Goal: Task Accomplishment & Management: Use online tool/utility

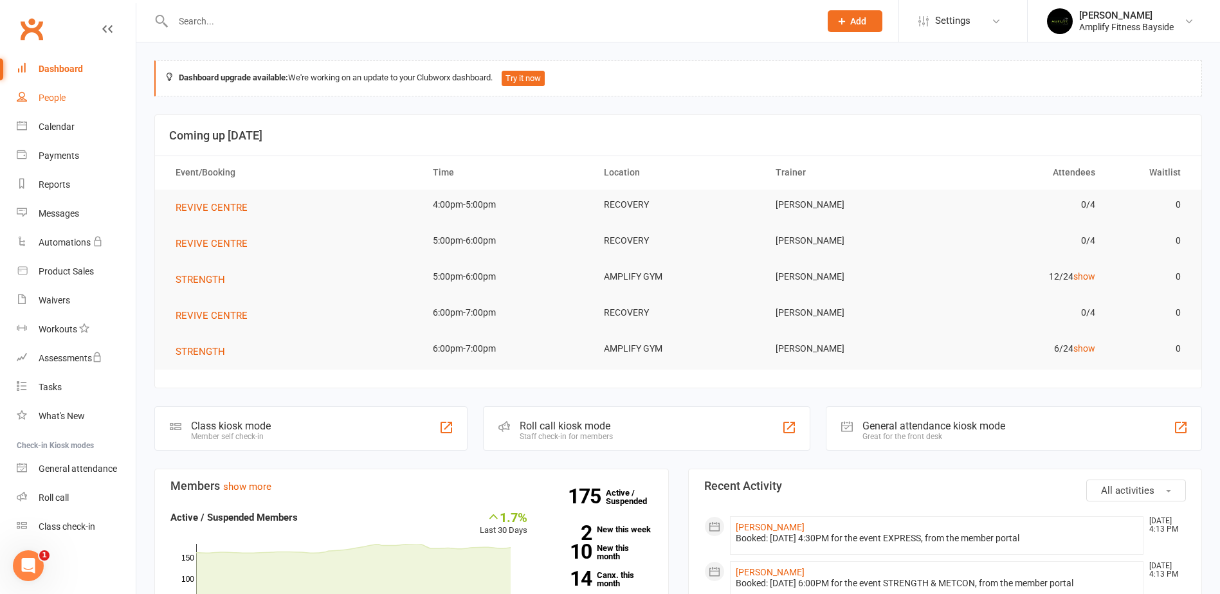
click at [69, 96] on link "People" at bounding box center [76, 98] width 119 height 29
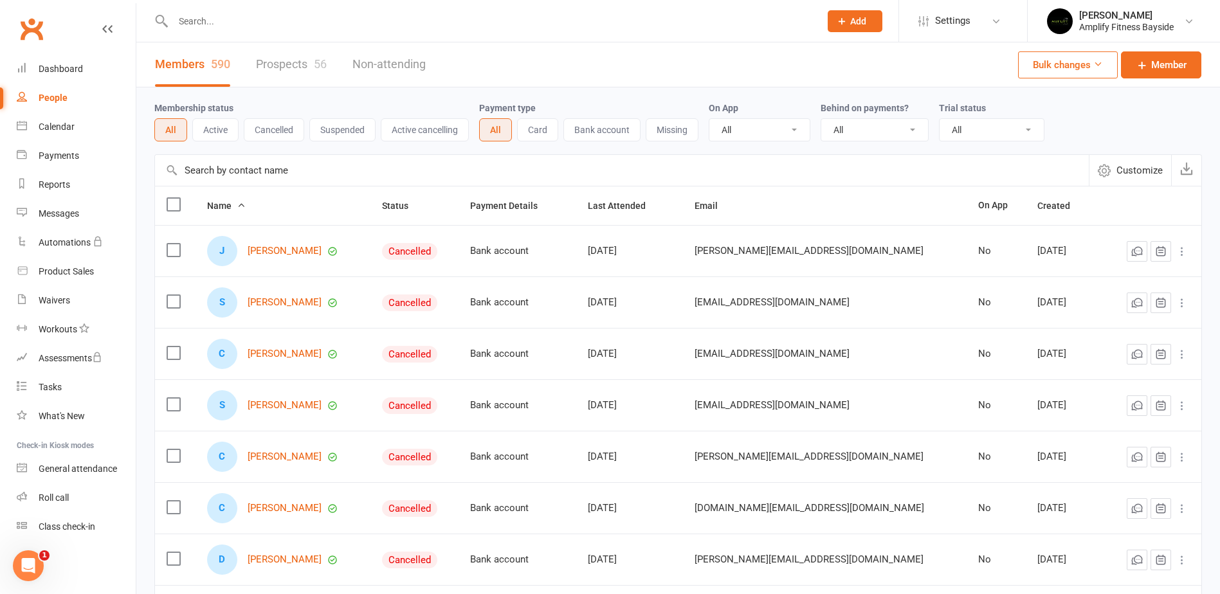
click at [253, 177] on input "text" at bounding box center [622, 170] width 934 height 31
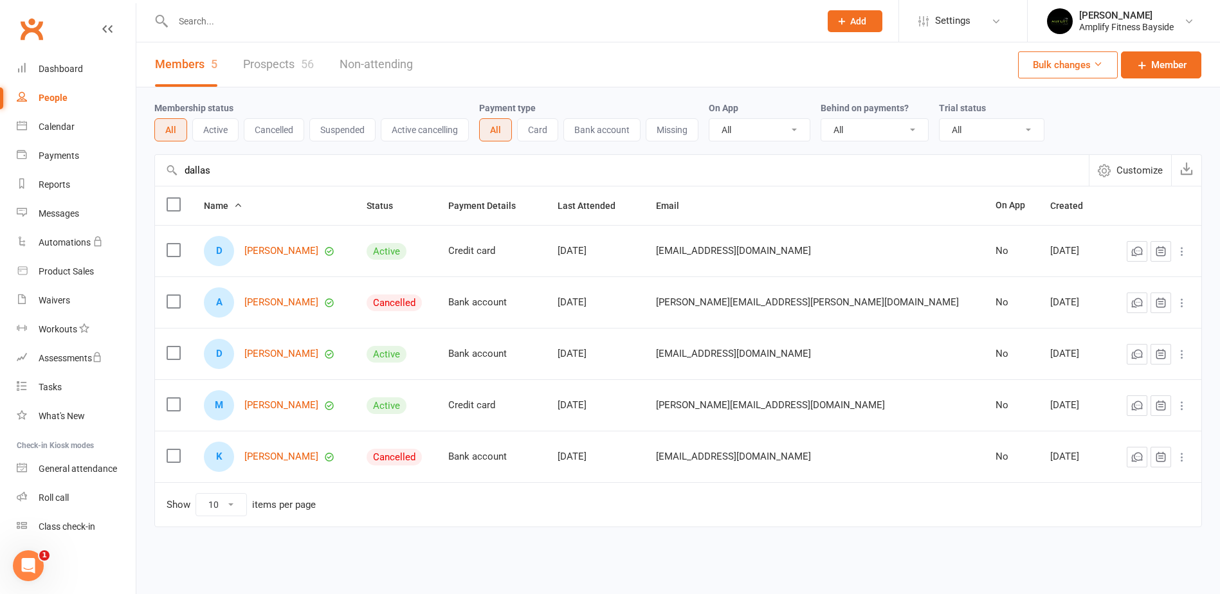
type input "dallas"
click at [287, 258] on div "D Dallas Finn" at bounding box center [274, 251] width 140 height 30
click at [279, 248] on link "Dallas Finn" at bounding box center [281, 251] width 74 height 11
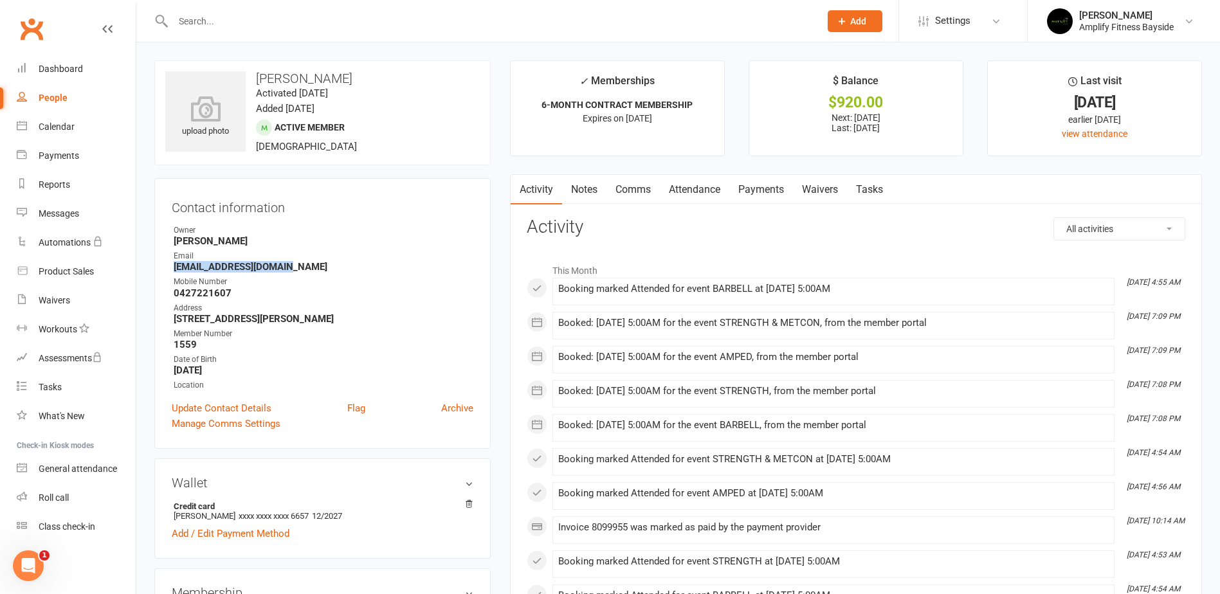
drag, startPoint x: 286, startPoint y: 264, endPoint x: 175, endPoint y: 270, distance: 110.8
click at [175, 270] on strong "dcfinn2017@outlook.com" at bounding box center [324, 267] width 300 height 12
copy strong "dcfinn2017@outlook.com"
click at [86, 66] on link "Dashboard" at bounding box center [76, 69] width 119 height 29
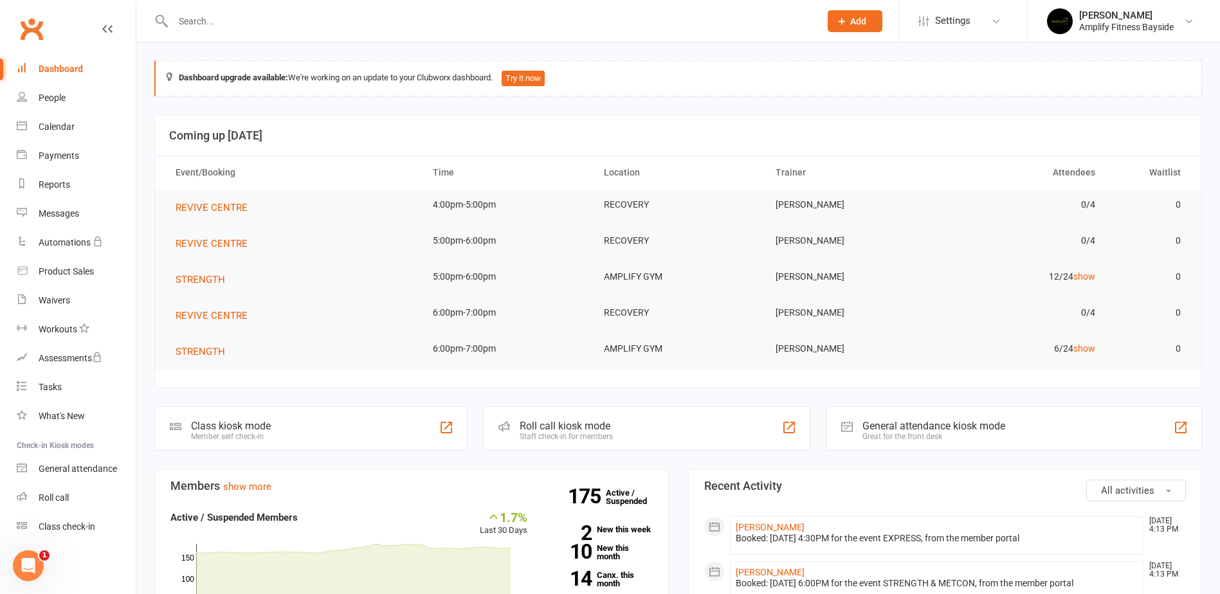
click at [185, 431] on div "Class kiosk mode Member self check-in" at bounding box center [310, 429] width 313 height 44
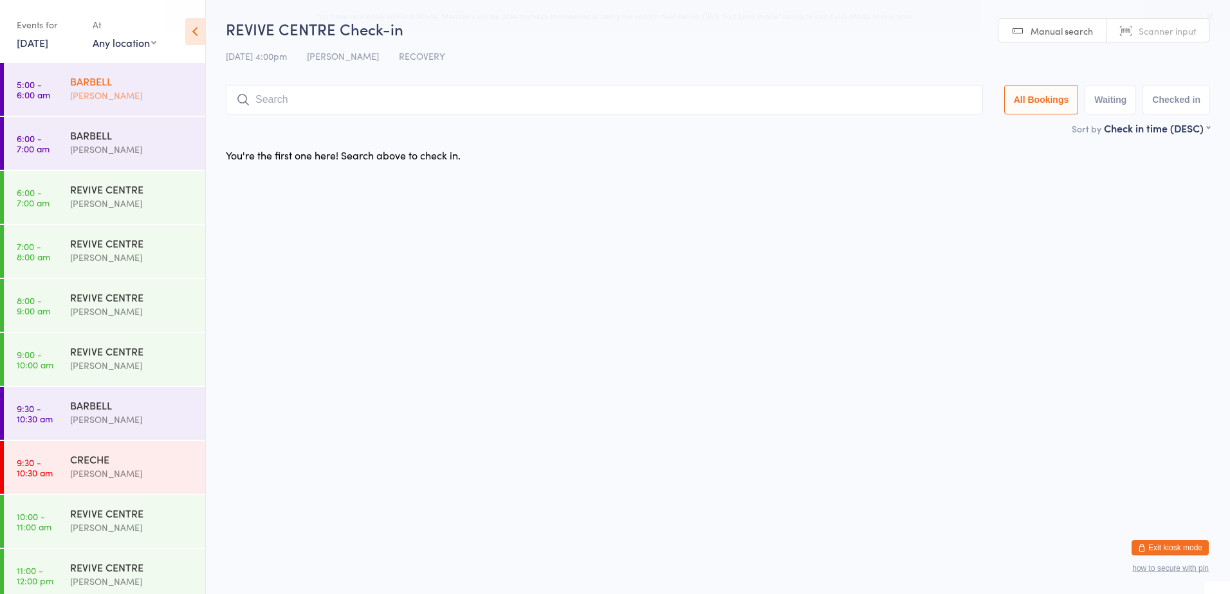
click at [127, 78] on div "BARBELL" at bounding box center [132, 81] width 124 height 14
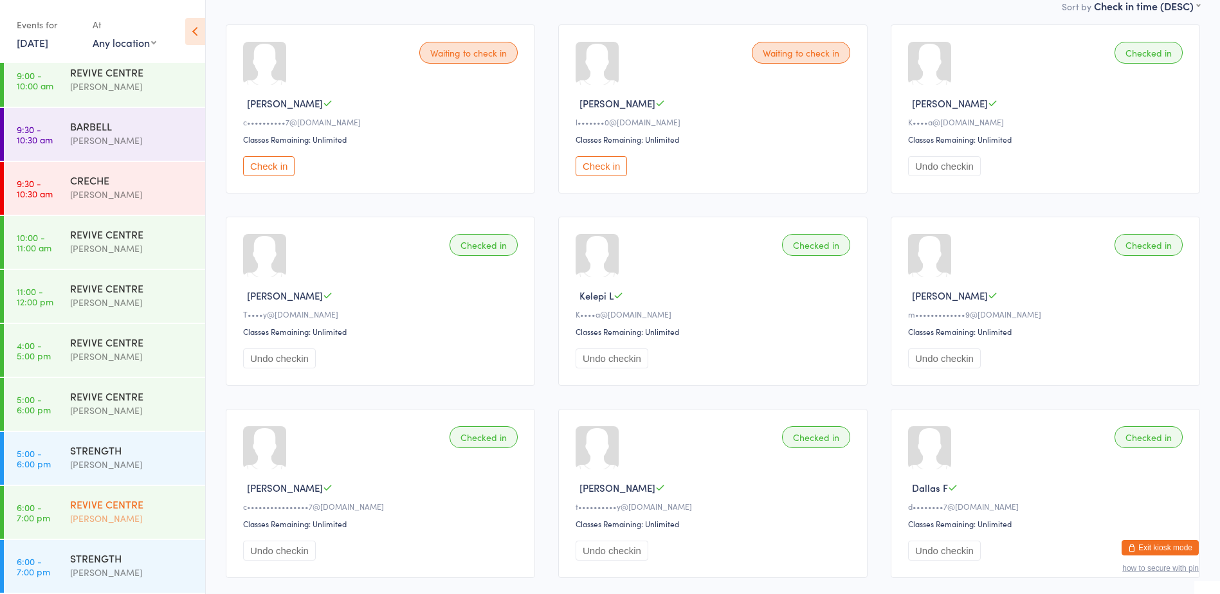
scroll to position [257, 0]
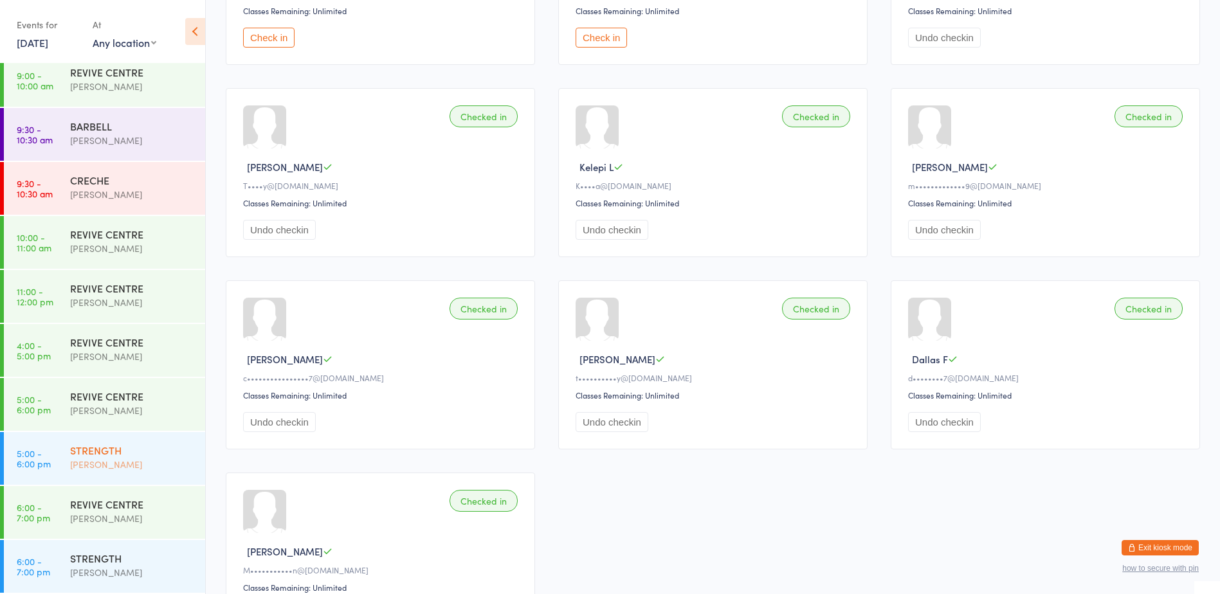
click at [125, 455] on div "STRENGTH" at bounding box center [132, 450] width 124 height 14
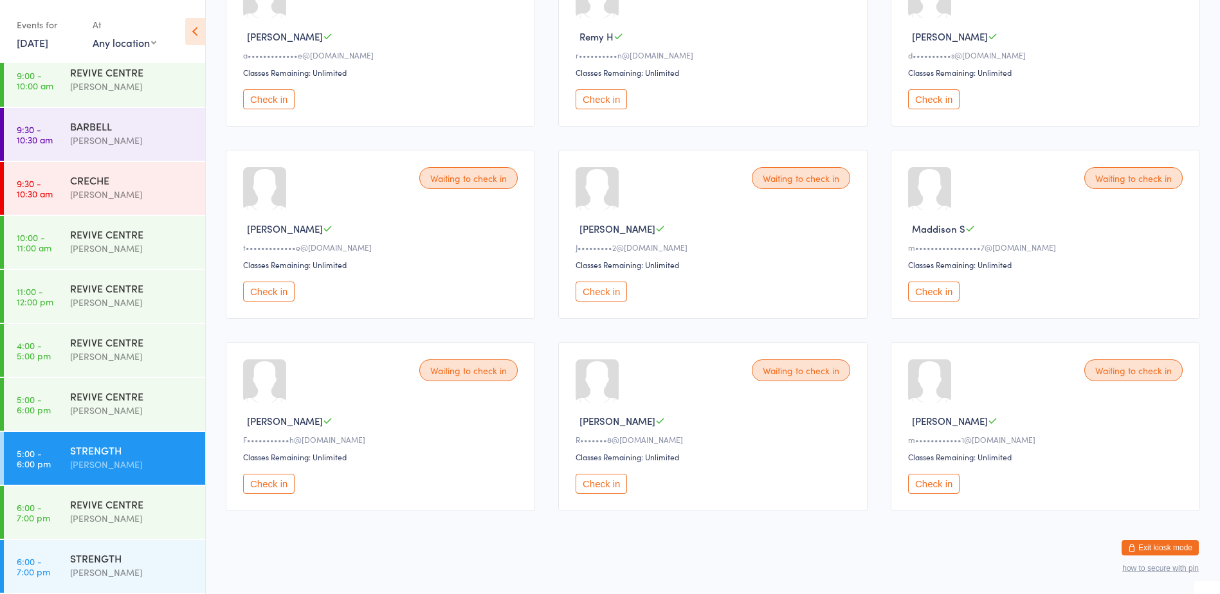
scroll to position [394, 0]
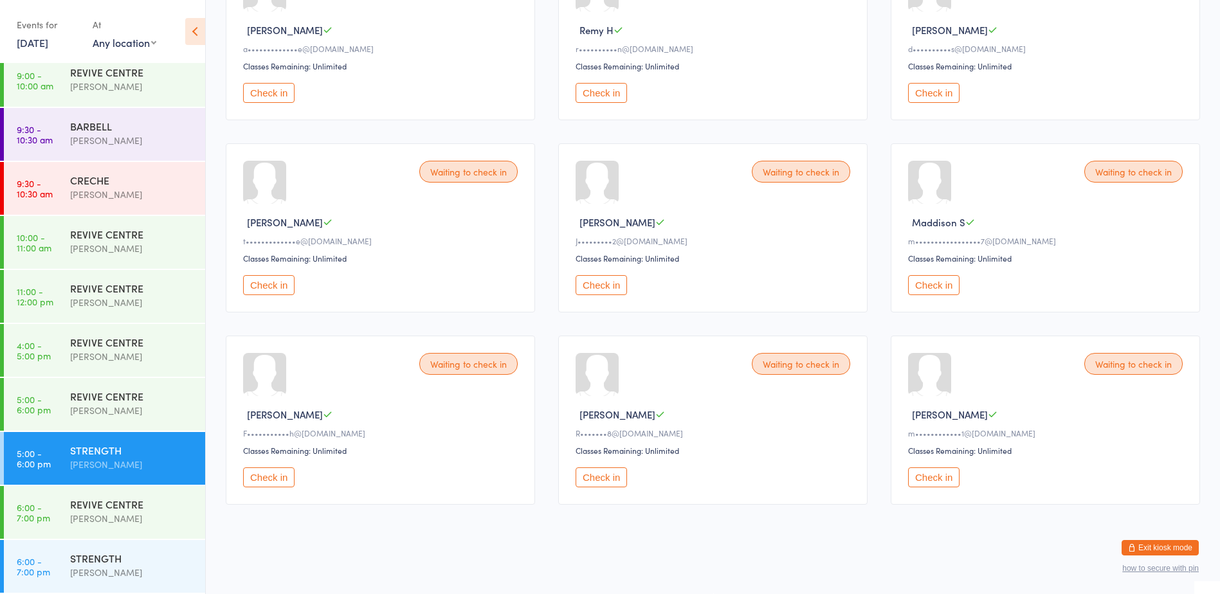
click at [937, 481] on button "Check in" at bounding box center [933, 478] width 51 height 20
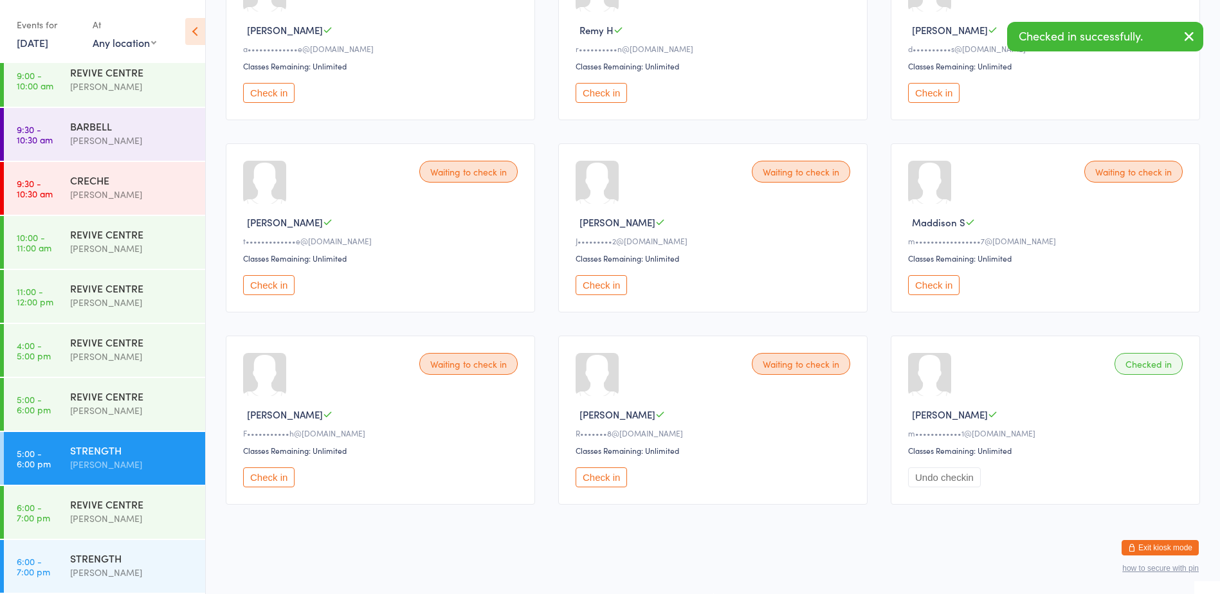
click at [597, 476] on button "Check in" at bounding box center [601, 478] width 51 height 20
click at [268, 478] on button "Check in" at bounding box center [268, 478] width 51 height 20
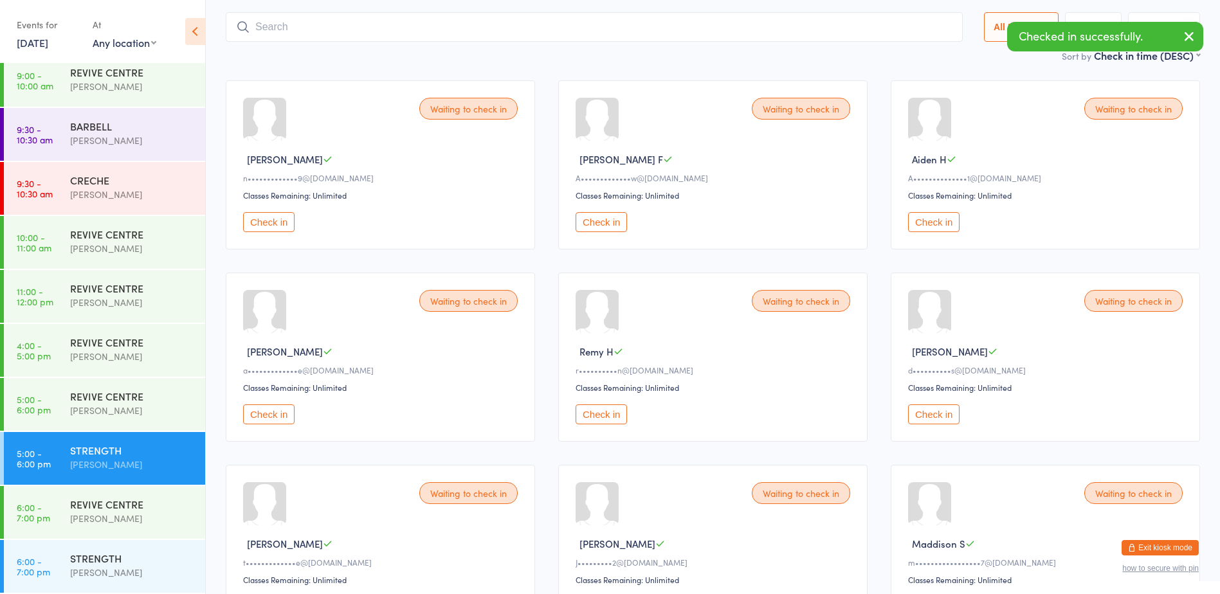
scroll to position [0, 0]
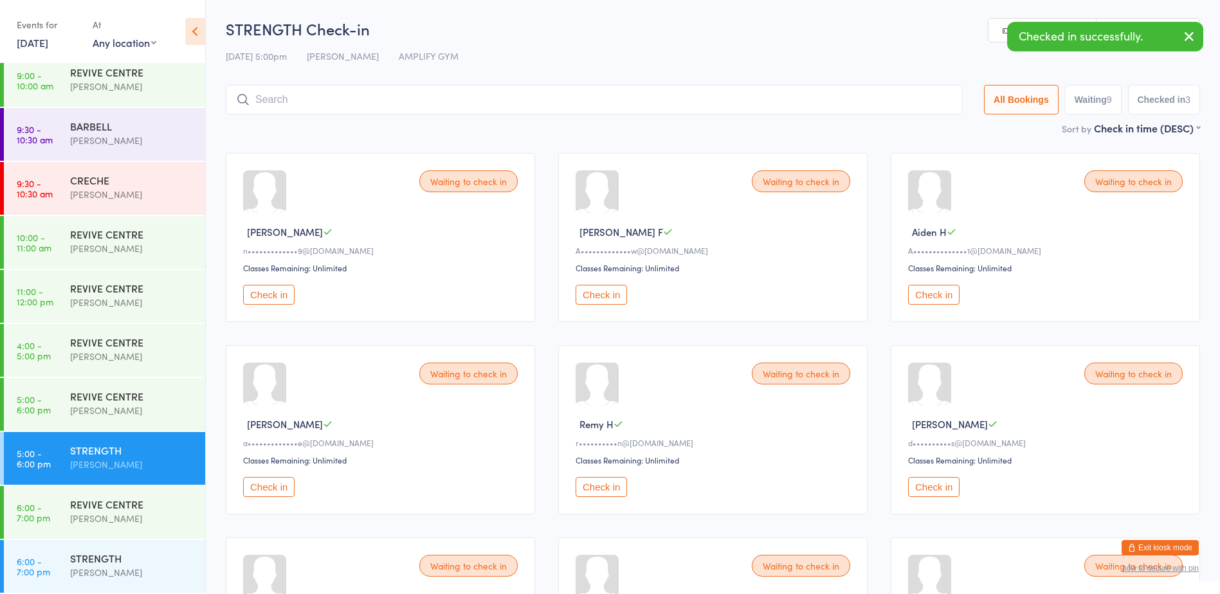
click at [313, 102] on input "search" at bounding box center [594, 100] width 737 height 30
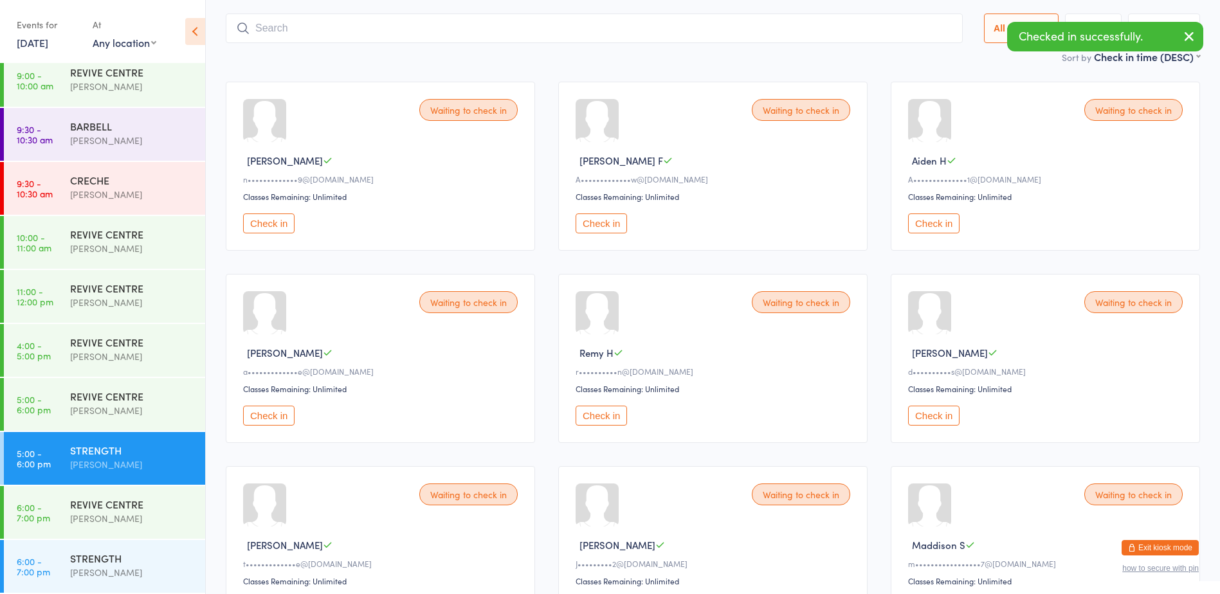
scroll to position [85, 0]
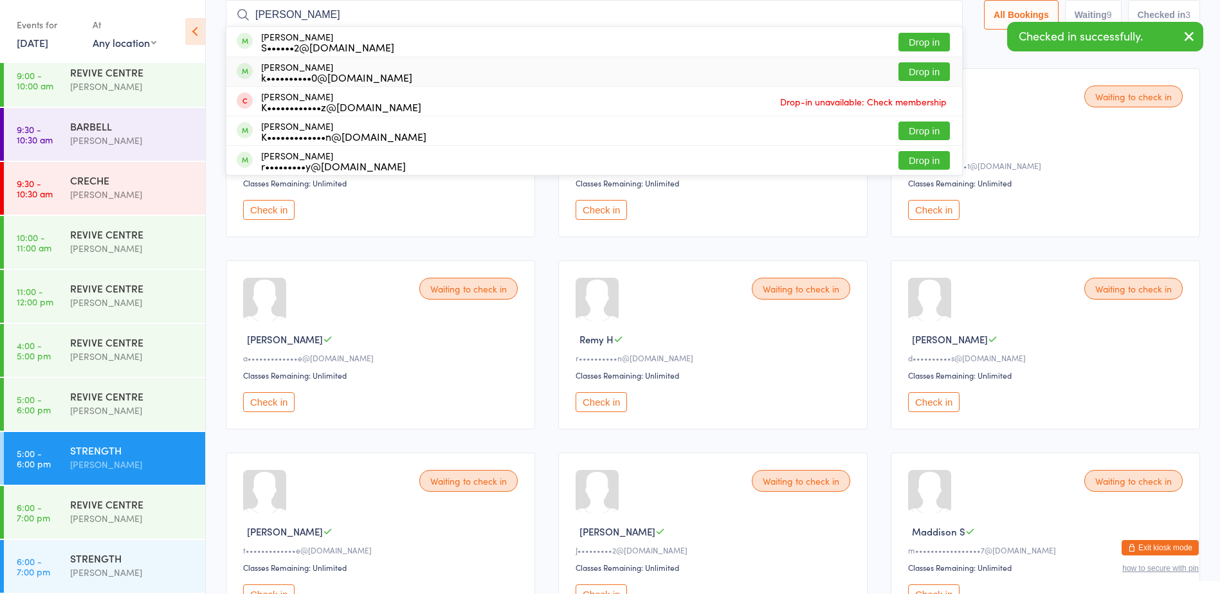
type input "[PERSON_NAME]"
click at [918, 69] on button "Drop in" at bounding box center [924, 71] width 51 height 19
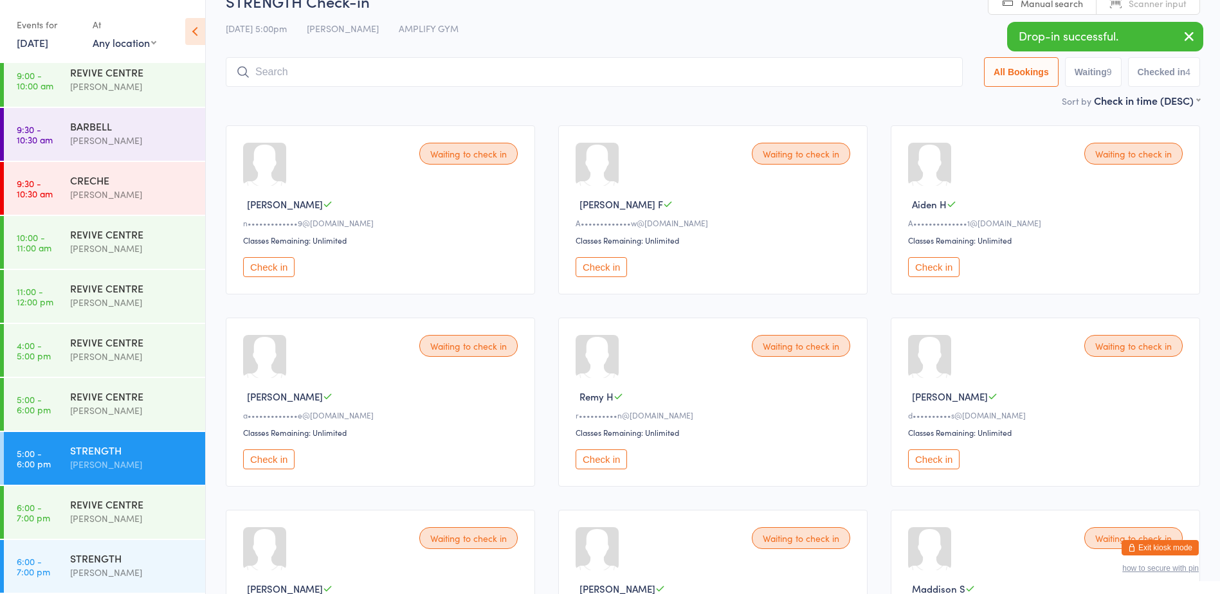
scroll to position [0, 0]
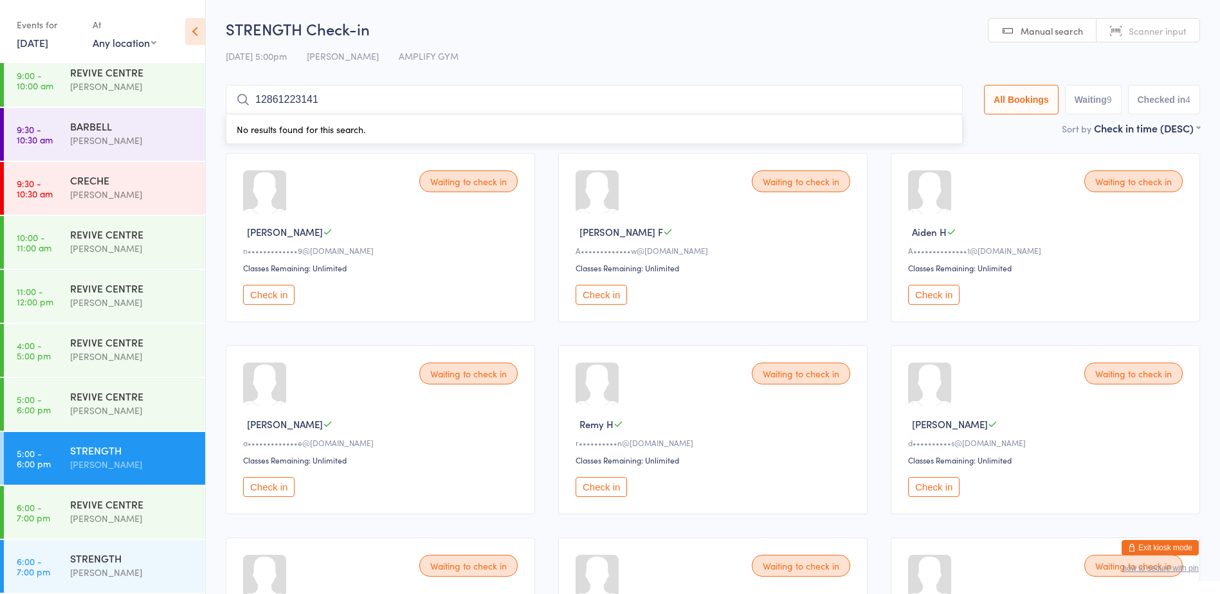
type input "128612231411"
click at [940, 100] on input "128612231411" at bounding box center [594, 100] width 737 height 30
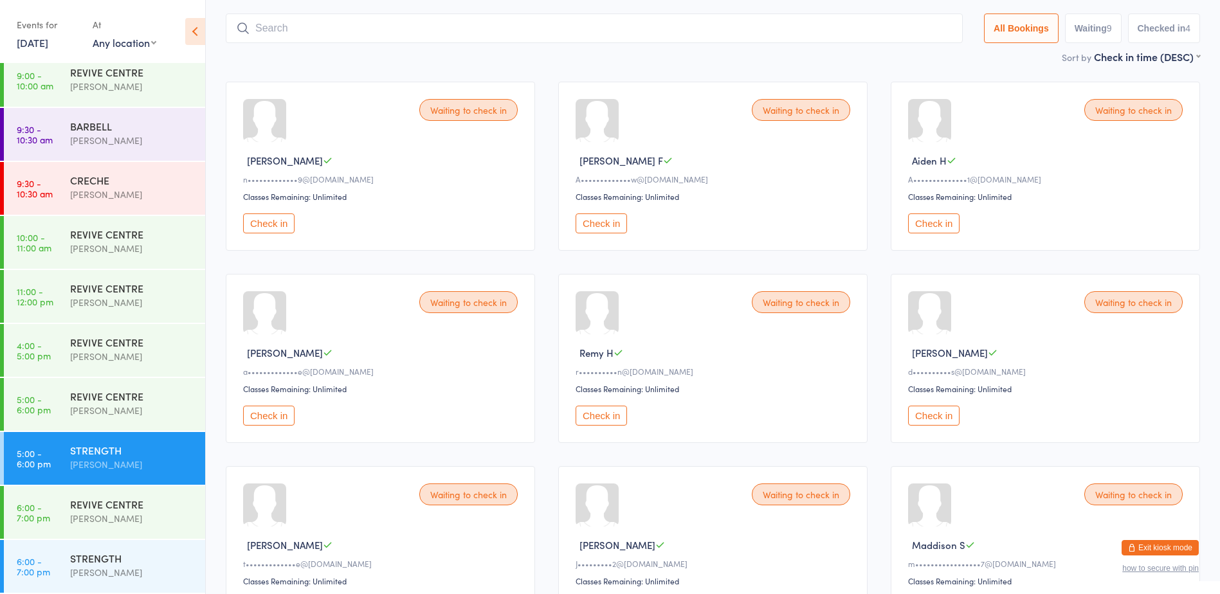
scroll to position [85, 0]
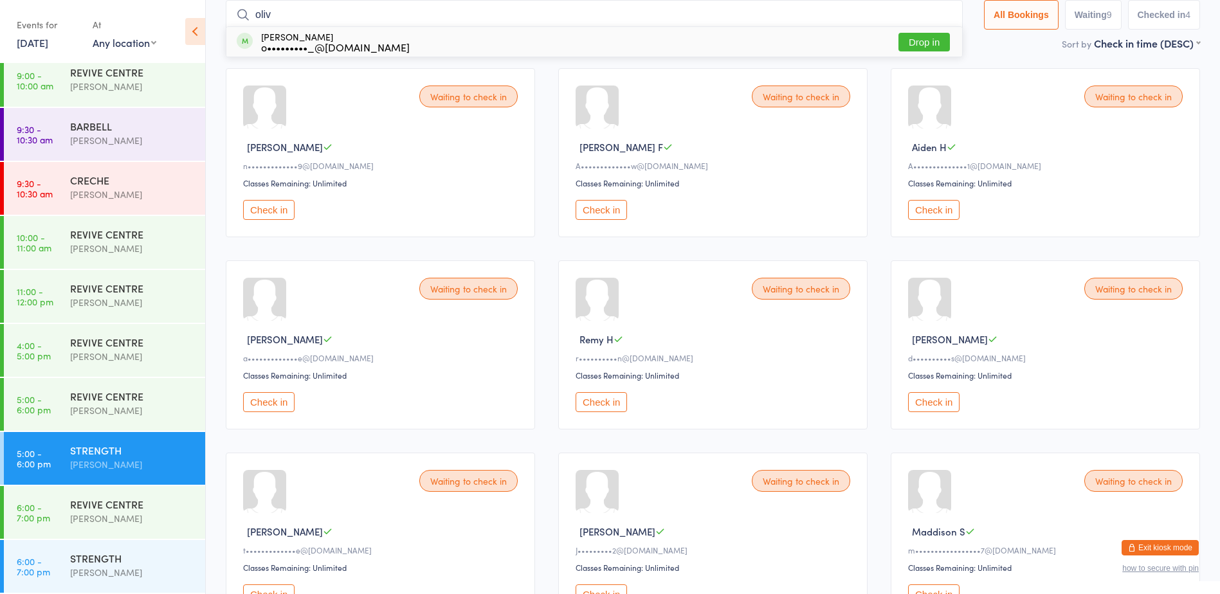
type input "oliv"
click at [925, 44] on button "Drop in" at bounding box center [924, 42] width 51 height 19
type input "1441"
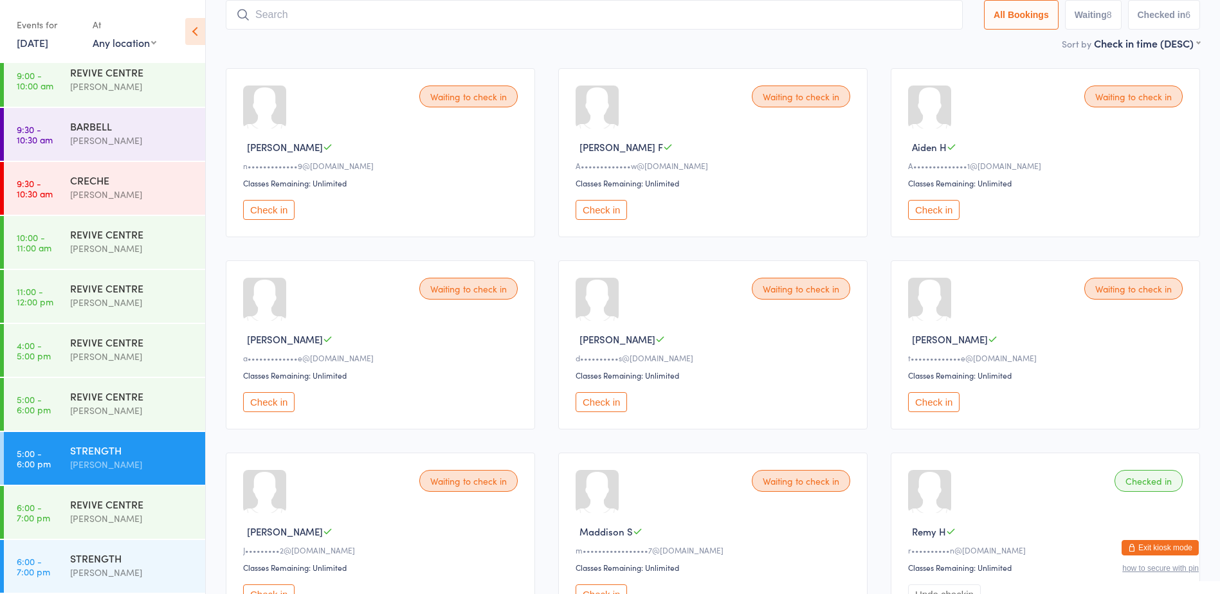
click at [282, 204] on button "Check in" at bounding box center [268, 210] width 51 height 20
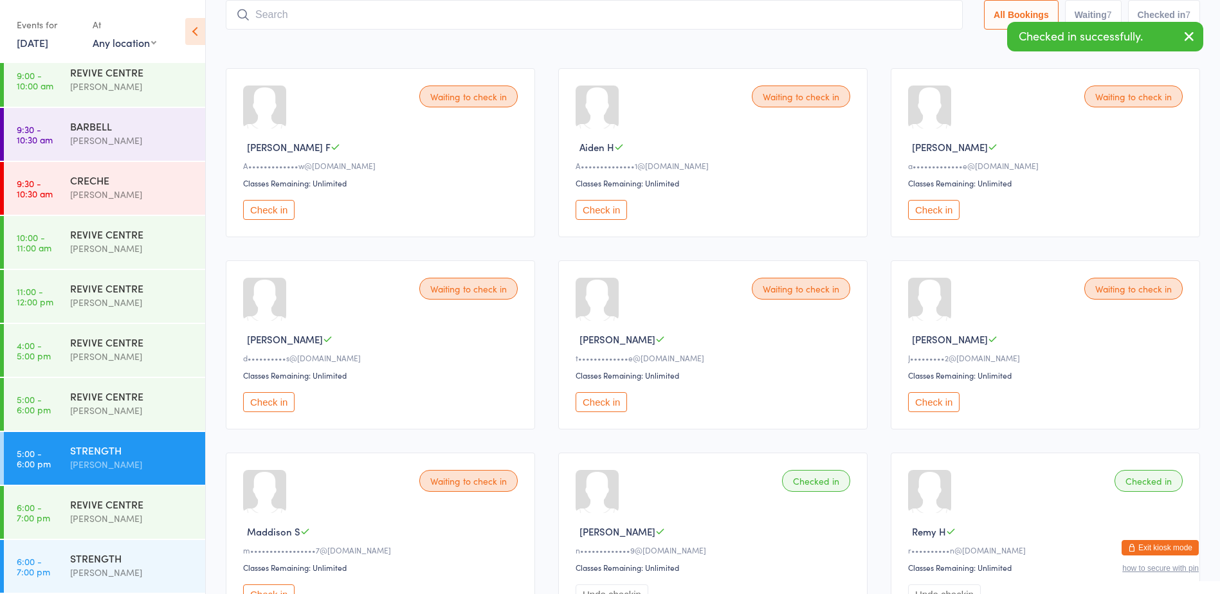
click at [929, 210] on button "Check in" at bounding box center [933, 210] width 51 height 20
click at [267, 400] on button "Check in" at bounding box center [268, 402] width 51 height 20
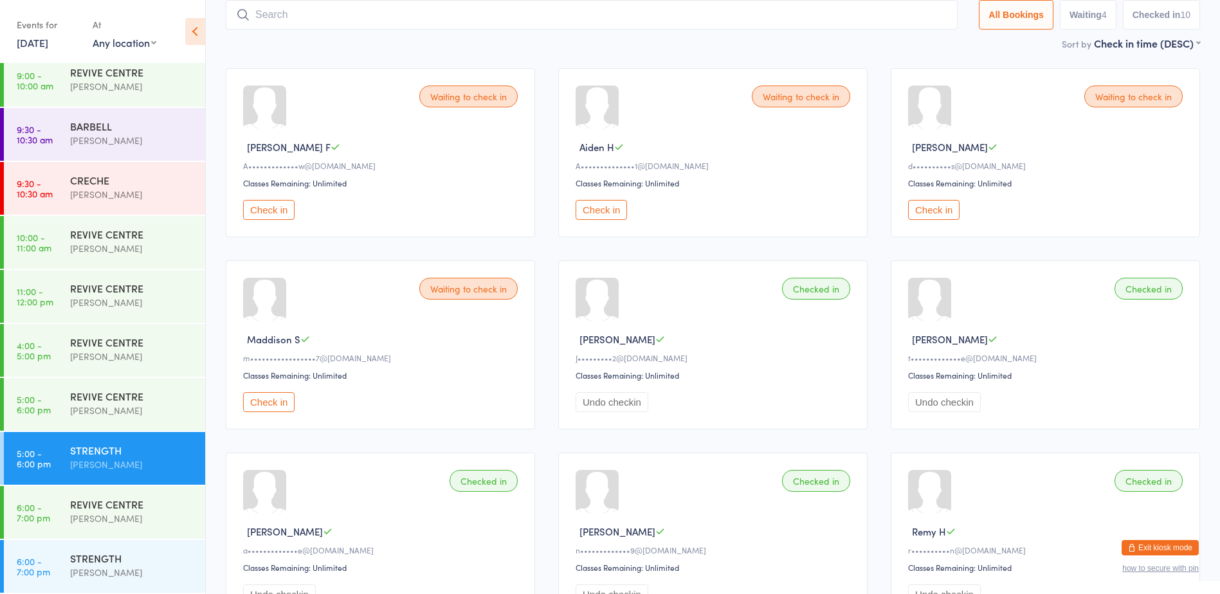
click at [292, 9] on input "search" at bounding box center [592, 15] width 732 height 30
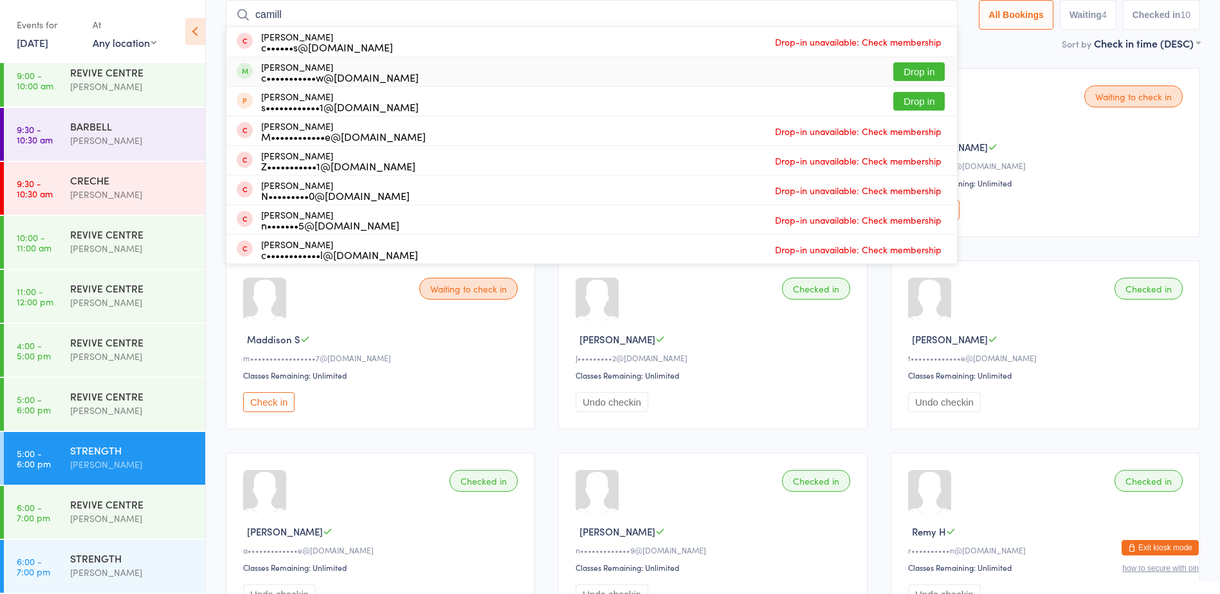
type input "camill"
click at [917, 68] on button "Drop in" at bounding box center [918, 71] width 51 height 19
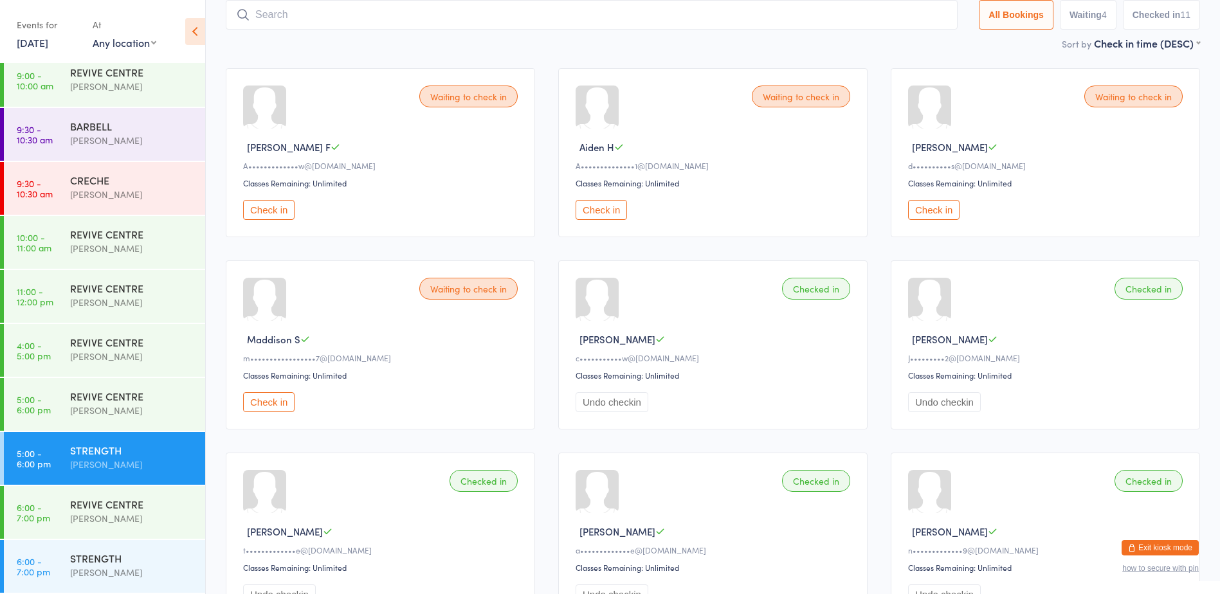
click at [617, 206] on button "Check in" at bounding box center [601, 210] width 51 height 20
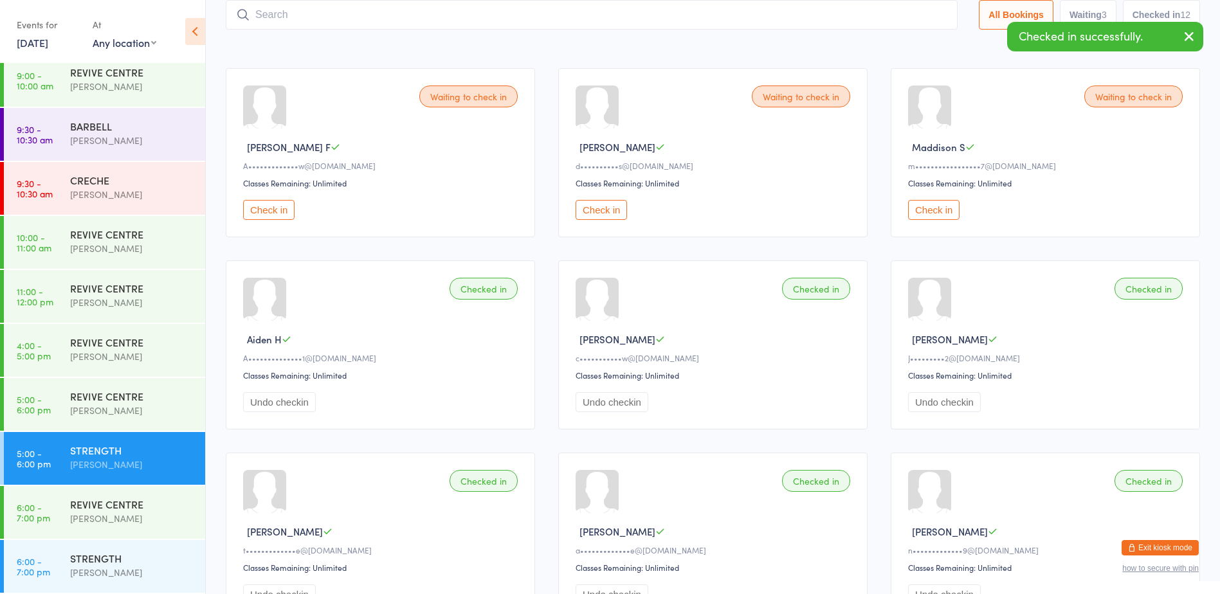
click at [527, 23] on input "search" at bounding box center [592, 15] width 732 height 30
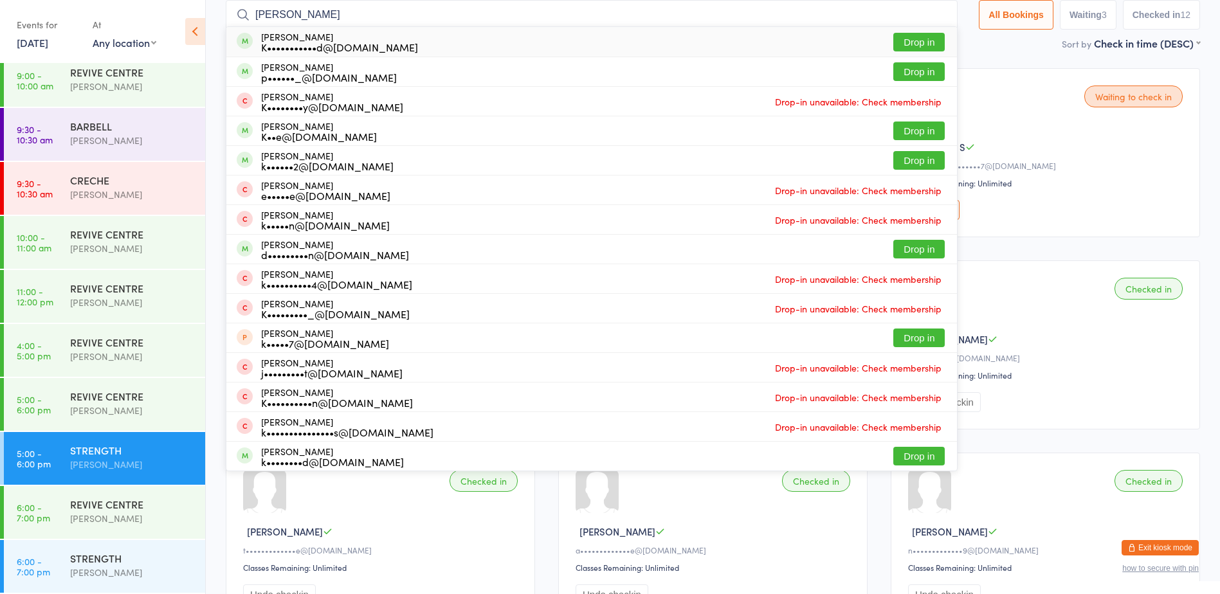
type input "[PERSON_NAME]"
click at [904, 35] on button "Drop in" at bounding box center [918, 42] width 51 height 19
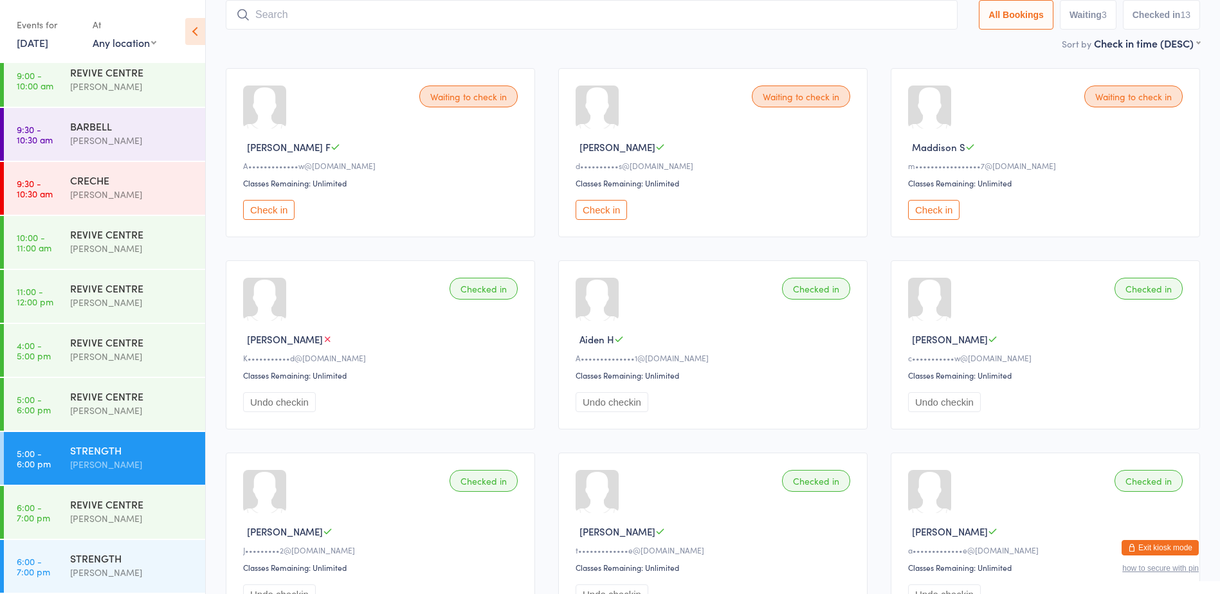
click at [259, 216] on button "Check in" at bounding box center [268, 210] width 51 height 20
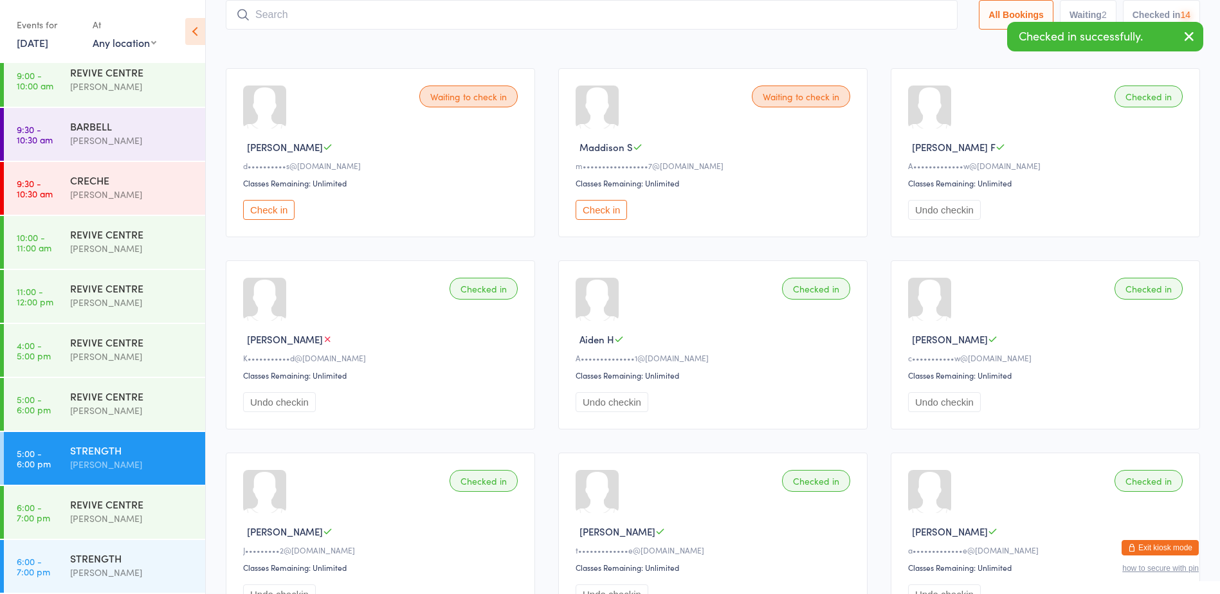
click at [259, 216] on button "Check in" at bounding box center [268, 210] width 51 height 20
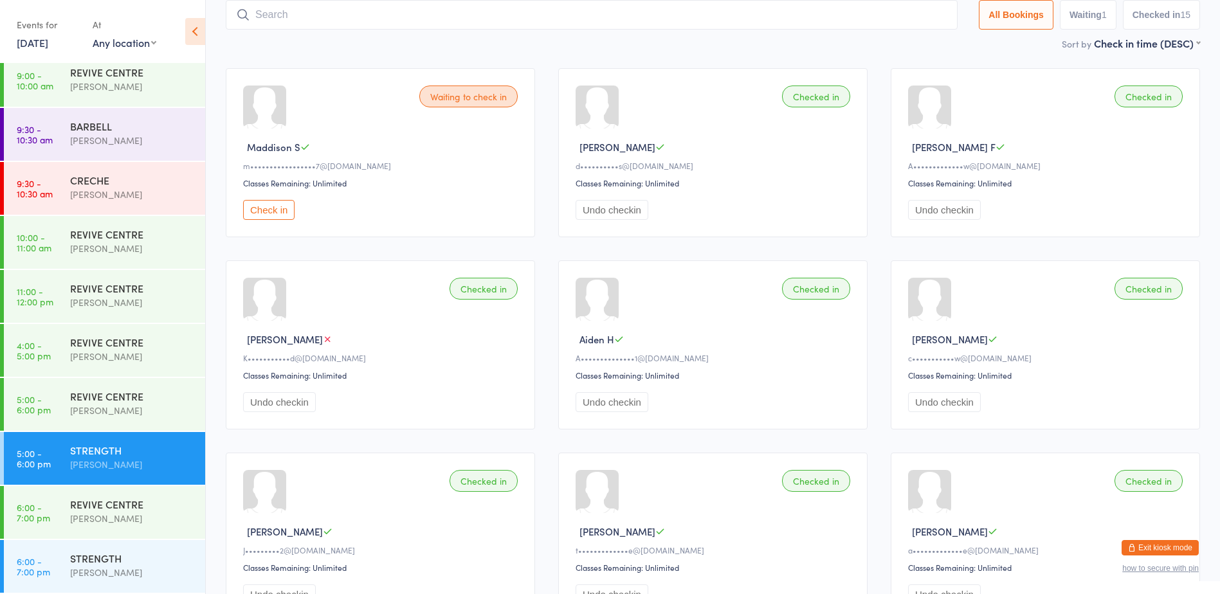
click at [269, 206] on button "Check in" at bounding box center [268, 210] width 51 height 20
